Goal: Use online tool/utility: Use online tool/utility

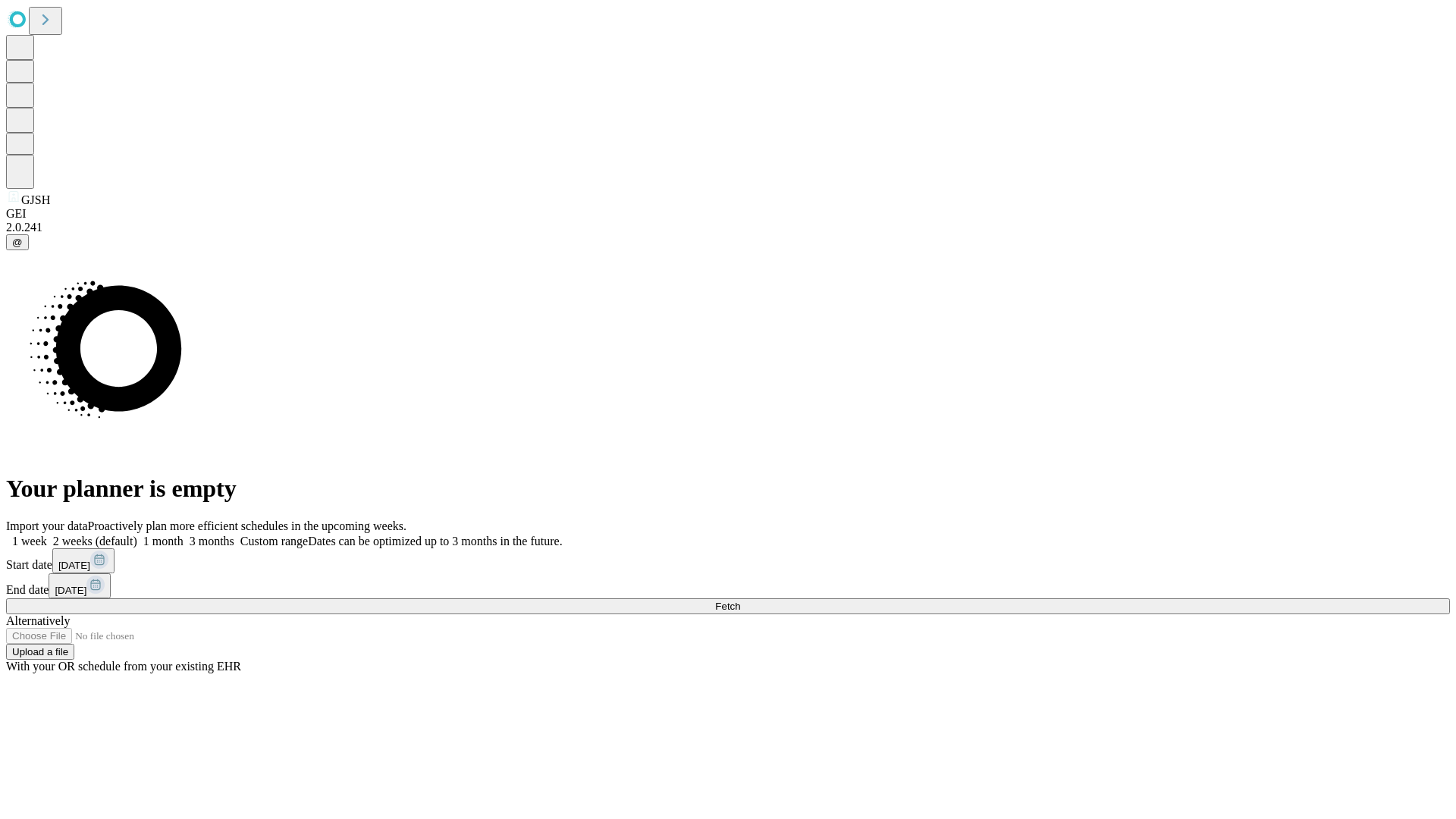
click at [740, 601] on span "Fetch" at bounding box center [727, 607] width 25 height 11
